Goal: Information Seeking & Learning: Learn about a topic

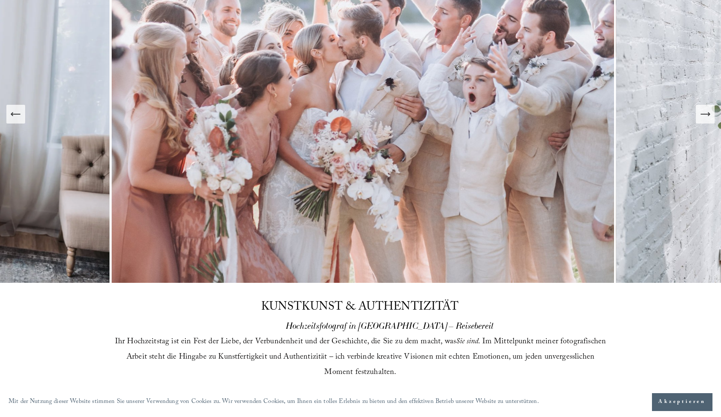
scroll to position [128, 0]
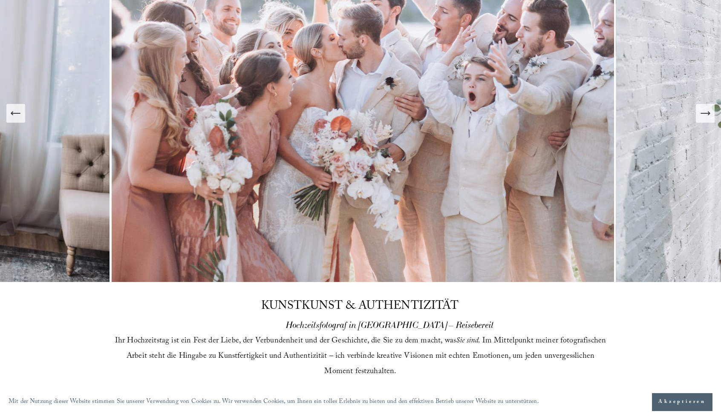
click at [662, 399] on font "Akzeptieren" at bounding box center [683, 402] width 48 height 9
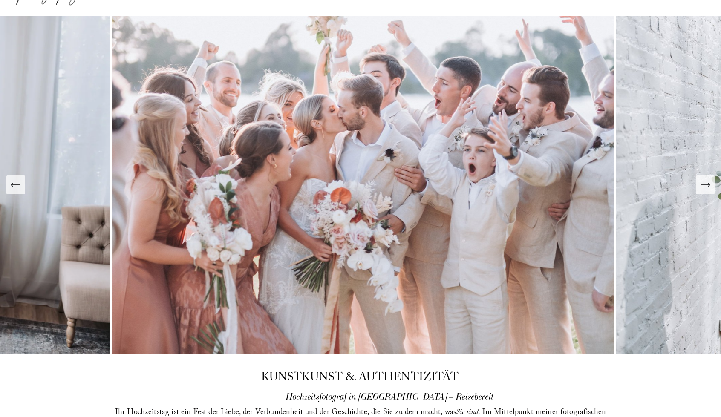
scroll to position [55, 0]
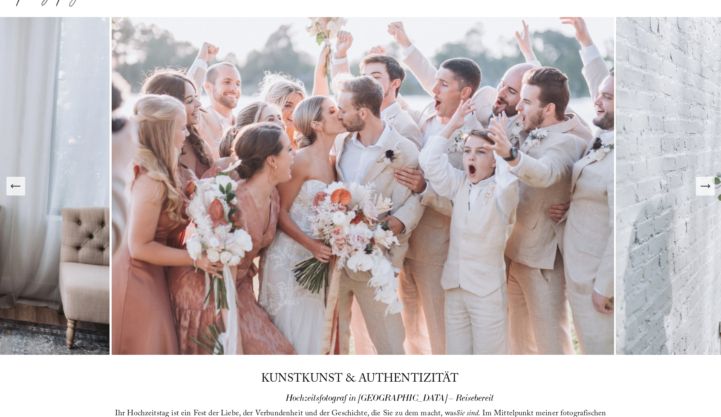
click at [709, 192] on button "Nächste Folie" at bounding box center [705, 186] width 19 height 19
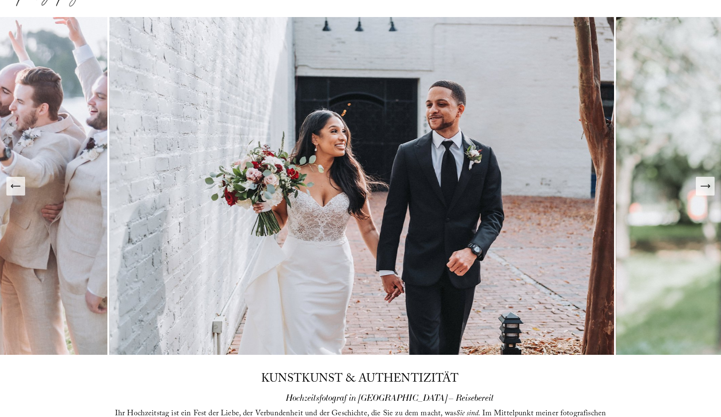
click at [709, 192] on button "Nächste Folie" at bounding box center [705, 186] width 19 height 19
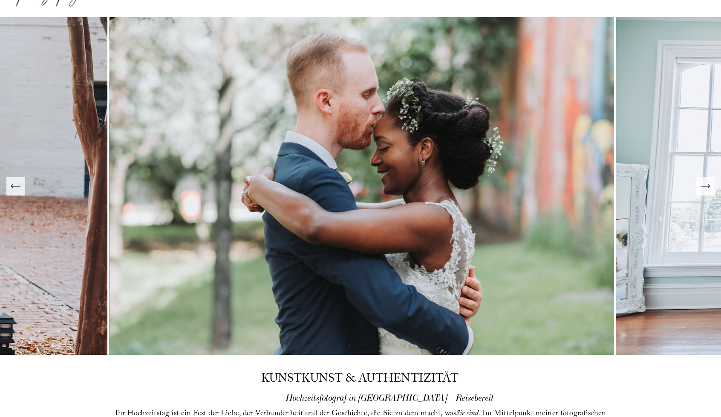
click at [705, 186] on icon "Nächste Folie" at bounding box center [706, 186] width 12 height 12
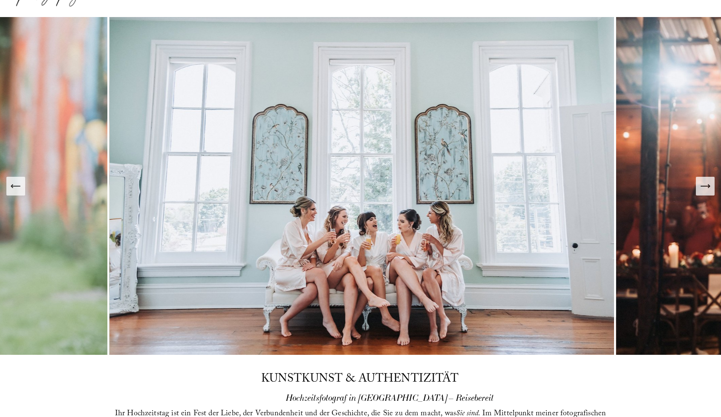
click at [705, 186] on icon "Nächste Folie" at bounding box center [706, 186] width 12 height 12
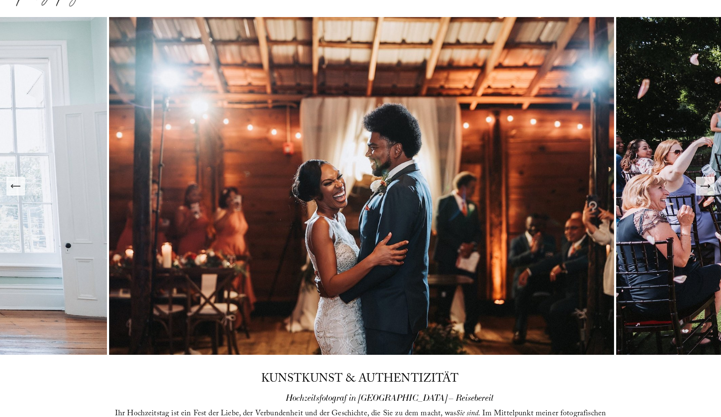
click at [705, 186] on icon "Nächste Folie" at bounding box center [706, 186] width 12 height 12
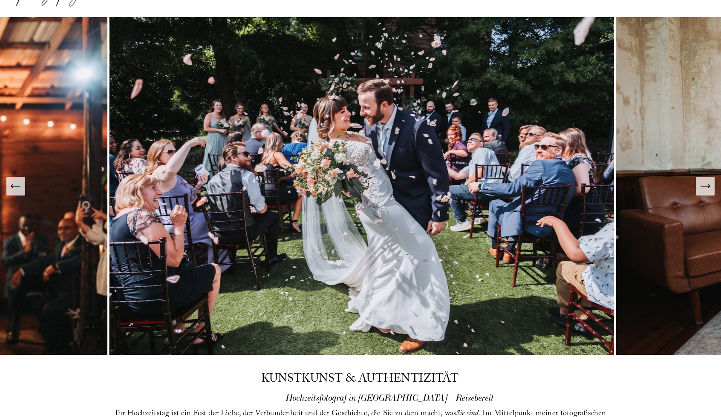
click at [705, 186] on icon "Nächste Folie" at bounding box center [706, 186] width 12 height 12
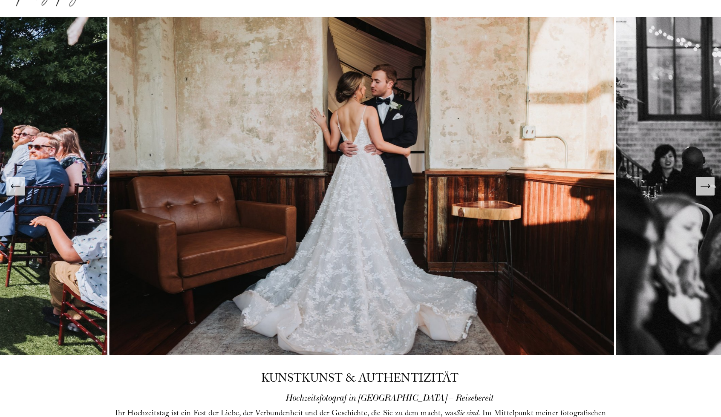
click at [705, 186] on icon "Nächste Folie" at bounding box center [706, 186] width 12 height 12
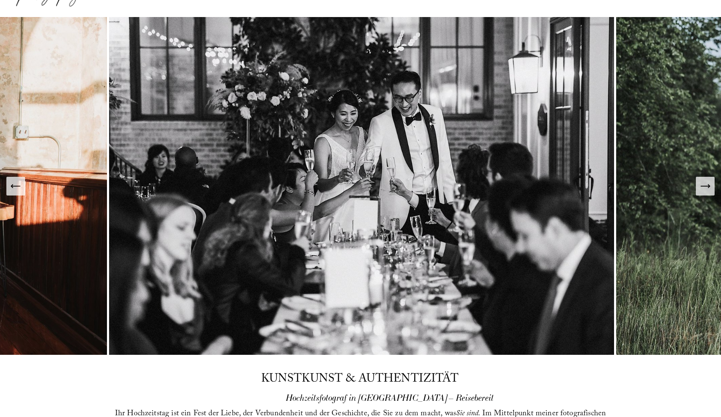
click at [705, 186] on icon "Nächste Folie" at bounding box center [706, 186] width 12 height 12
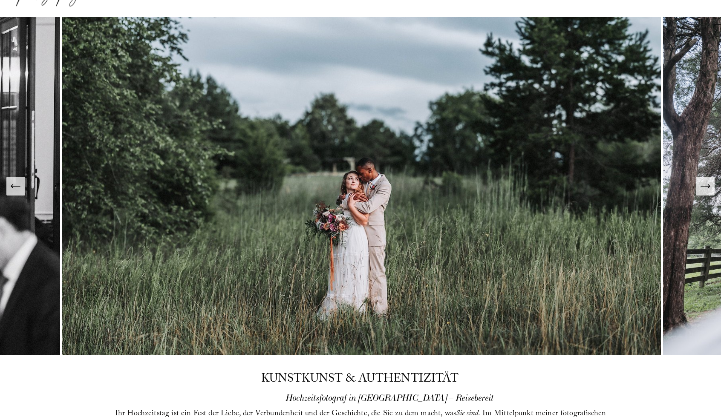
click at [705, 186] on icon "Nächste Folie" at bounding box center [706, 186] width 12 height 12
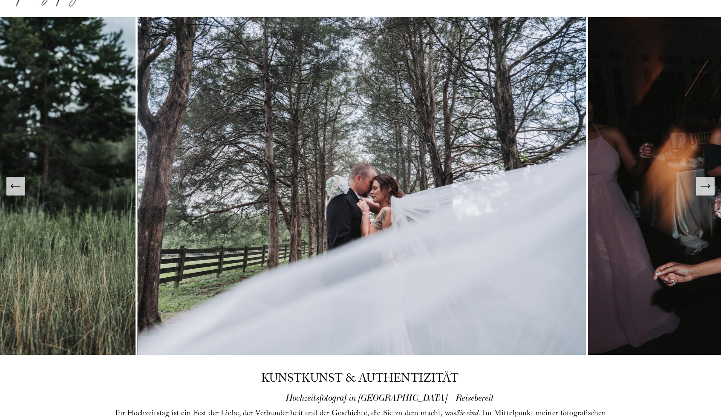
click at [705, 186] on icon "Nächste Folie" at bounding box center [706, 186] width 12 height 12
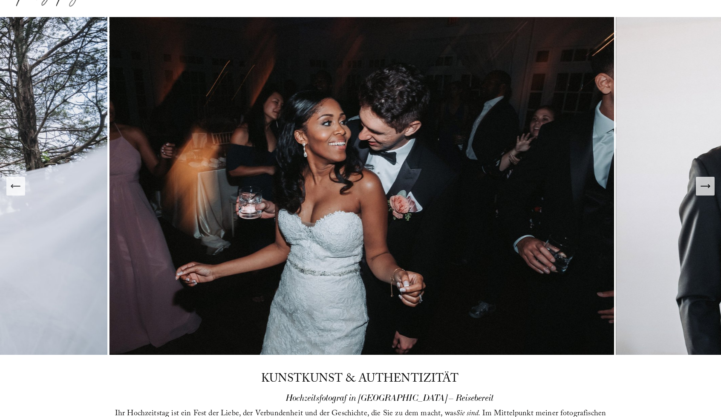
click at [705, 186] on icon "Nächste Folie" at bounding box center [706, 186] width 12 height 12
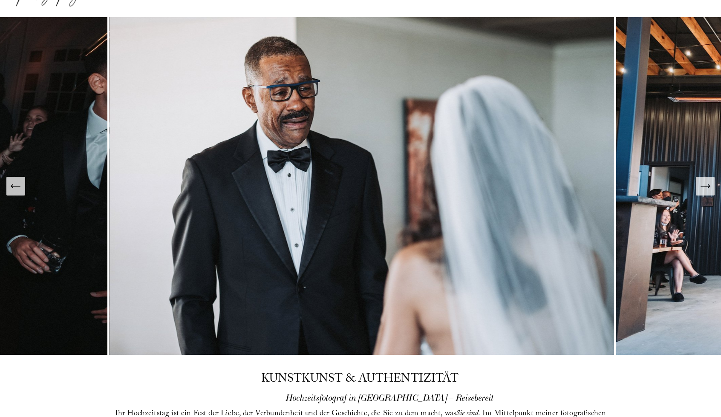
click at [705, 186] on icon "Nächste Folie" at bounding box center [706, 186] width 12 height 12
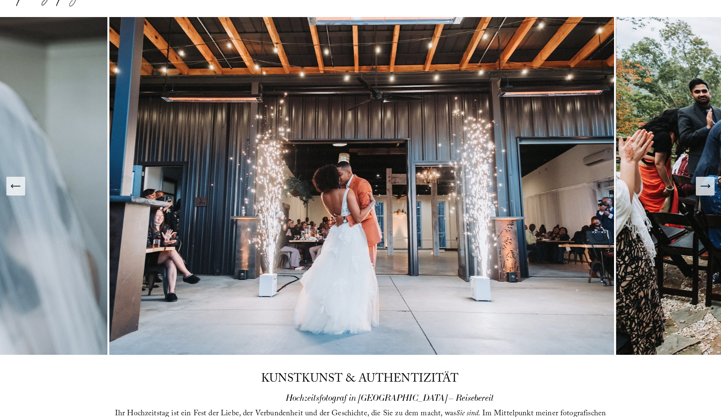
click at [705, 186] on icon "Nächste Folie" at bounding box center [706, 186] width 12 height 12
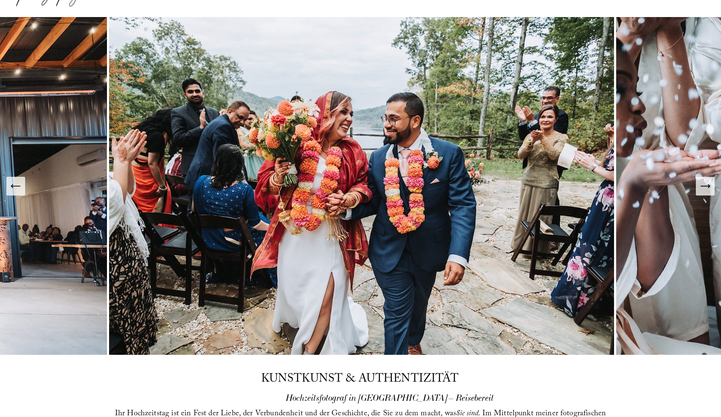
click at [705, 186] on icon "Nächste Folie" at bounding box center [706, 186] width 12 height 12
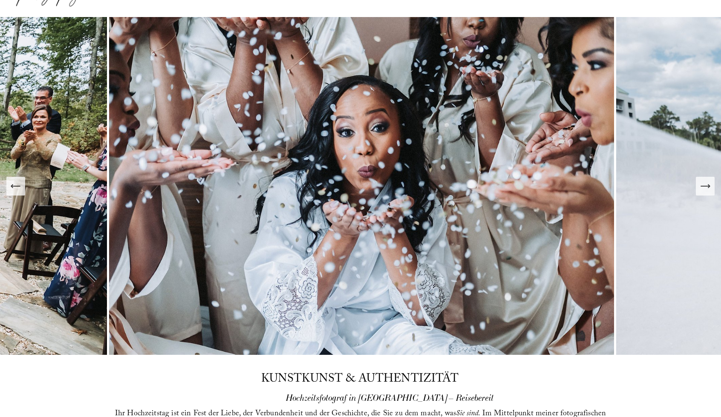
click at [705, 186] on icon "Nächste Folie" at bounding box center [706, 186] width 12 height 12
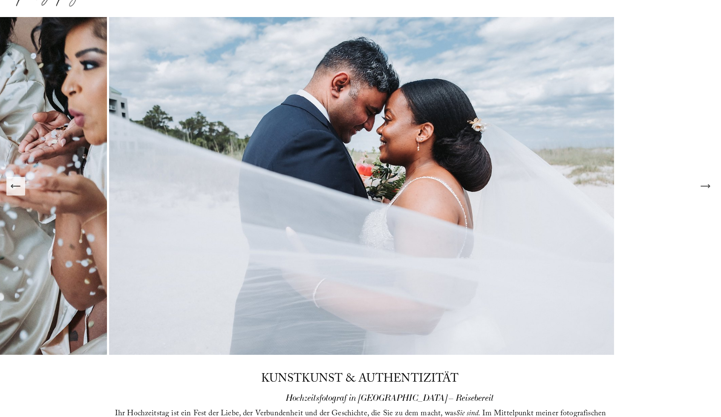
click at [705, 186] on icon "Nächste Folie" at bounding box center [706, 186] width 12 height 12
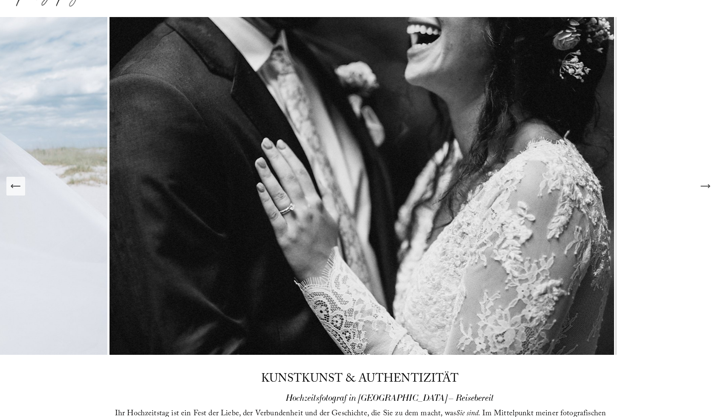
click at [705, 186] on icon "Nächste Folie" at bounding box center [706, 186] width 12 height 12
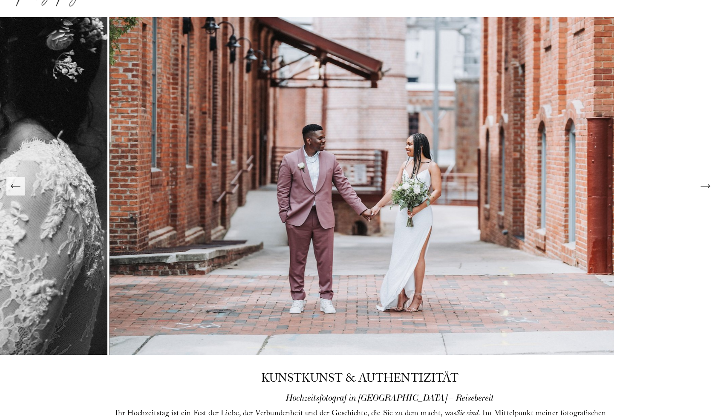
click at [705, 186] on icon "Nächste Folie" at bounding box center [706, 186] width 12 height 12
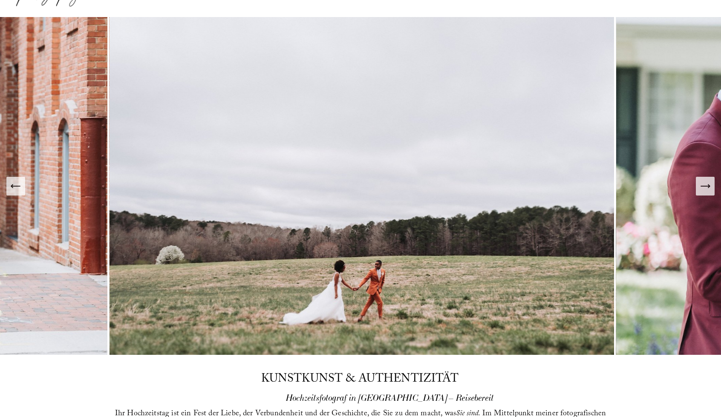
click at [705, 186] on icon "Nächste Folie" at bounding box center [706, 186] width 12 height 12
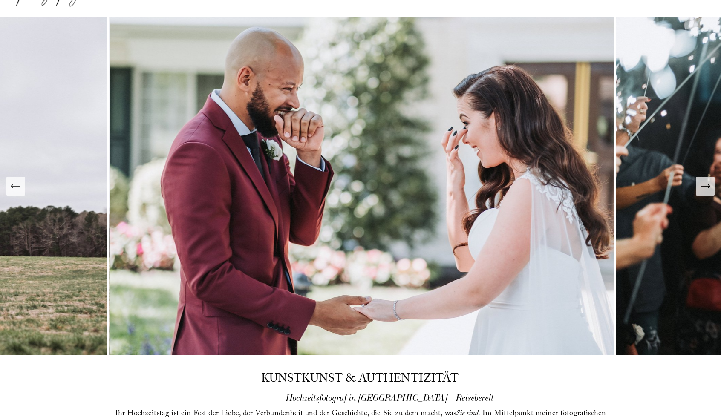
click at [705, 186] on icon "Nächste Folie" at bounding box center [706, 186] width 12 height 12
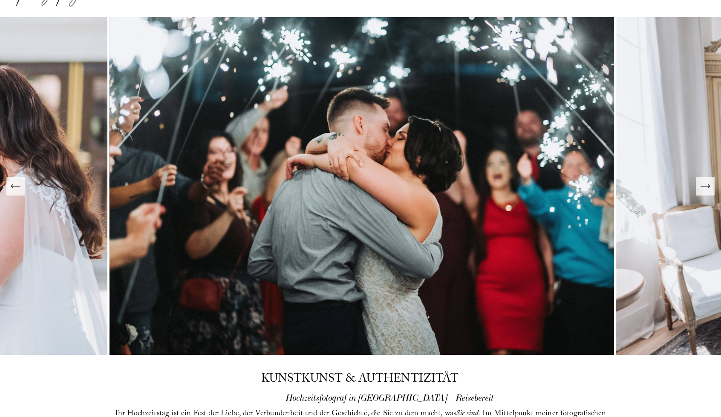
click at [705, 186] on icon "Nächste Folie" at bounding box center [706, 186] width 12 height 12
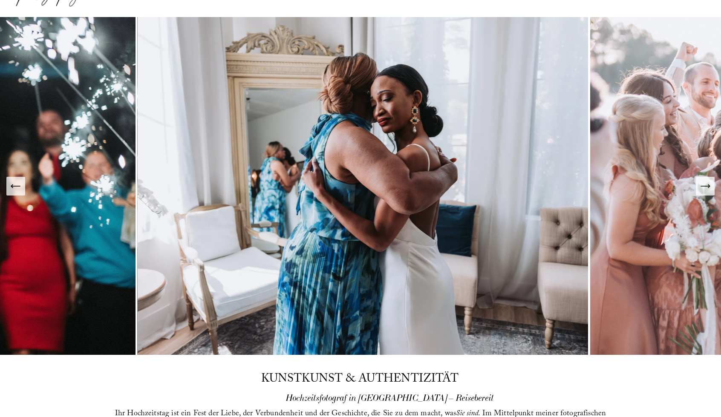
click at [705, 186] on icon "Nächste Folie" at bounding box center [706, 186] width 12 height 12
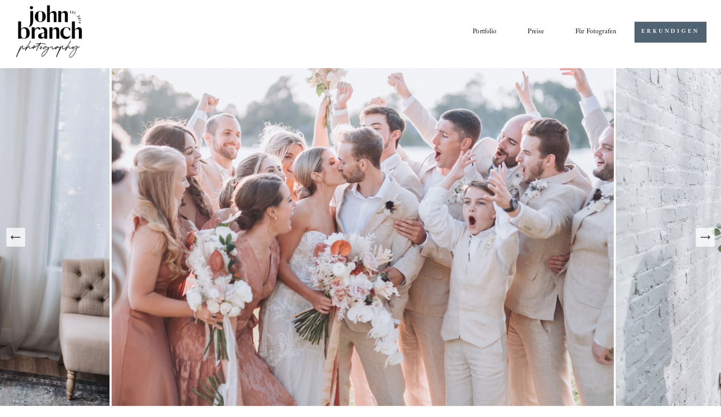
scroll to position [0, 0]
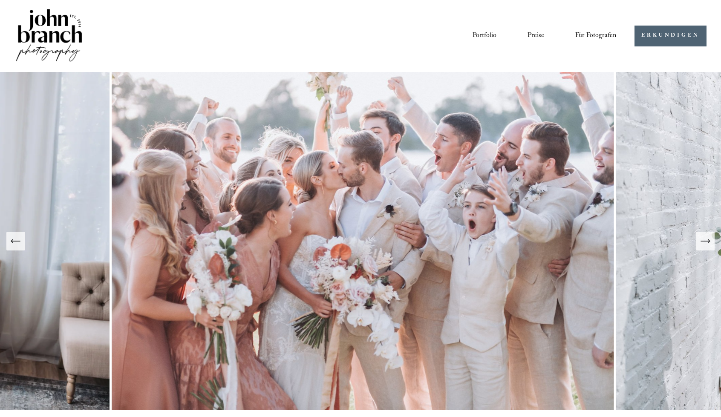
click at [0, 0] on font "Der Blog" at bounding box center [0, 0] width 0 height 0
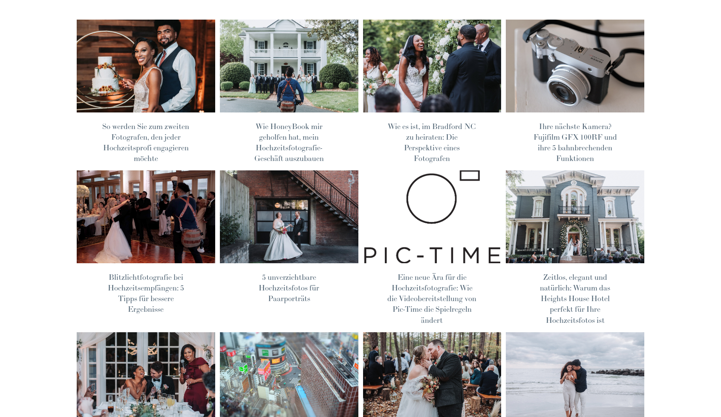
scroll to position [67, 0]
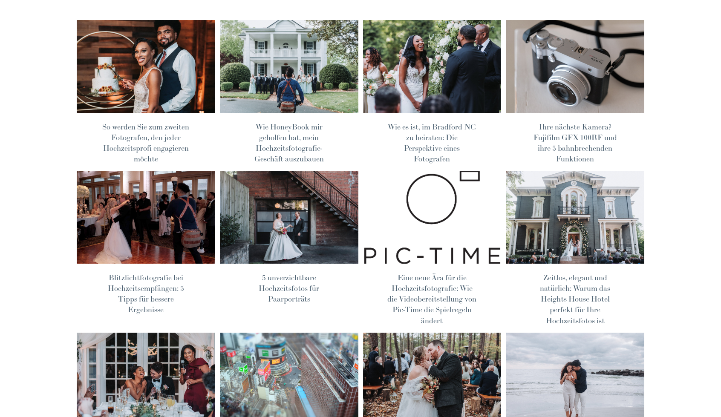
click at [284, 277] on font "5 unverzichtbare Hochzeitsfotos für Paarporträts" at bounding box center [289, 288] width 61 height 31
click at [431, 212] on img at bounding box center [432, 218] width 140 height 94
click at [170, 135] on font "So werden Sie zum zweiten Fotografen, den jeder Hochzeitsprofi engagieren möchte" at bounding box center [145, 143] width 87 height 42
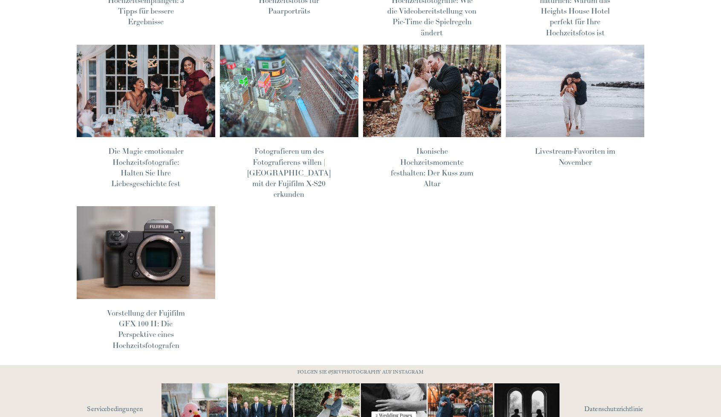
scroll to position [109, 0]
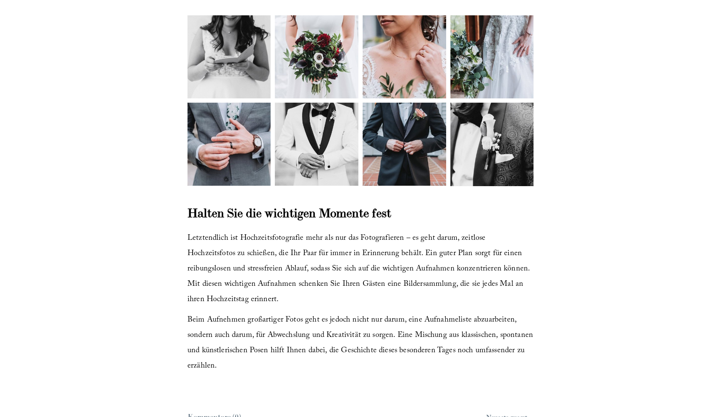
scroll to position [2984, 0]
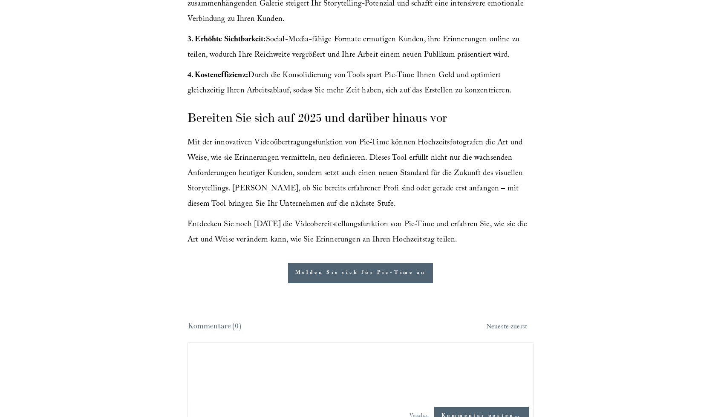
scroll to position [1279, 0]
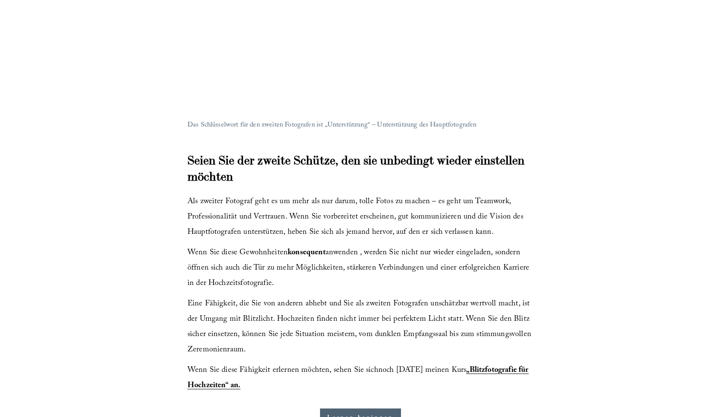
scroll to position [2345, 0]
